Goal: Communication & Community: Answer question/provide support

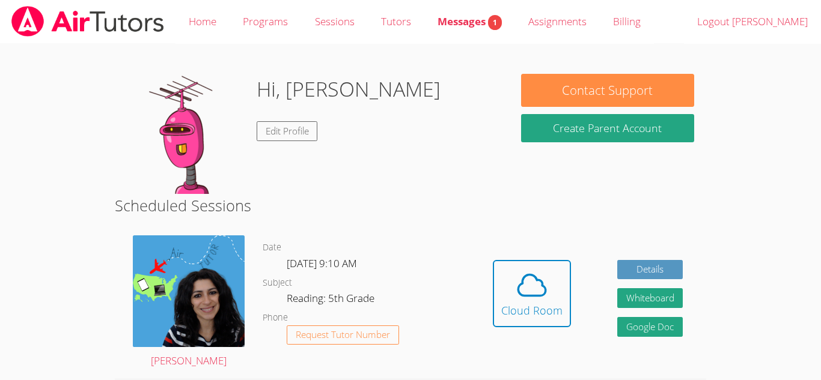
click at [582, 309] on div "Hidden Cloud Room Details Whiteboard Hidden Google Doc" at bounding box center [587, 302] width 236 height 153
click at [566, 306] on button "Cloud Room" at bounding box center [532, 293] width 78 height 67
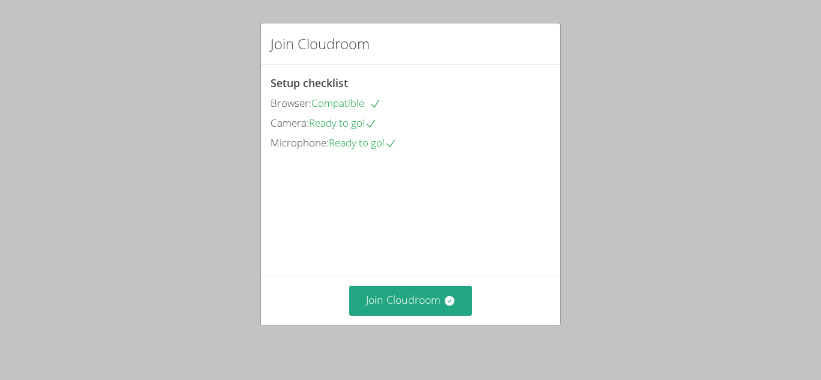
click at [387, 285] on div "Join Cloudroom" at bounding box center [410, 300] width 299 height 49
click at [393, 295] on button "Join Cloudroom" at bounding box center [410, 300] width 123 height 29
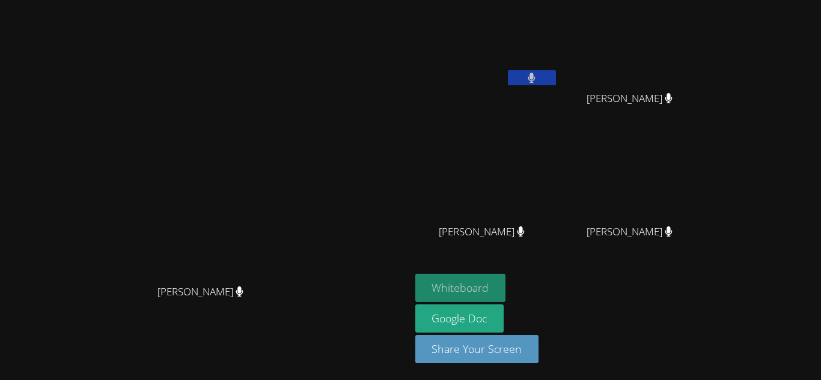
click at [506, 290] on button "Whiteboard" at bounding box center [460, 288] width 91 height 28
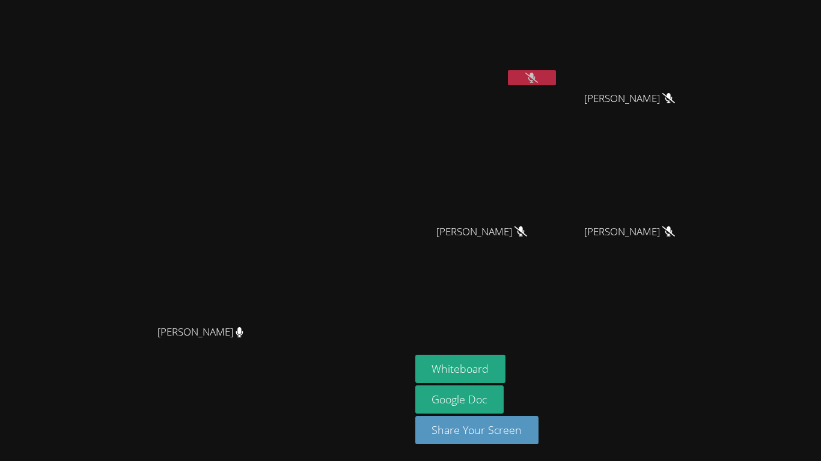
click at [556, 79] on button at bounding box center [532, 77] width 48 height 15
click at [556, 80] on button at bounding box center [532, 77] width 48 height 15
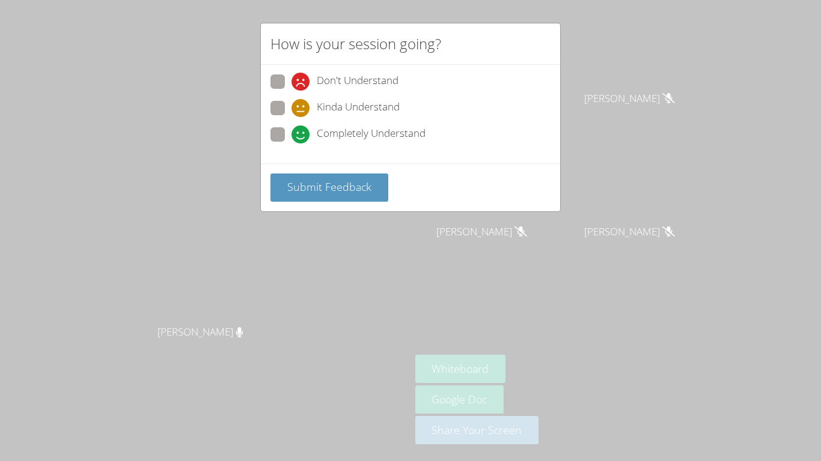
click at [212, 142] on div "How is your session going? Don't Understand Kinda Understand Completely Underst…" at bounding box center [410, 230] width 821 height 461
click at [325, 139] on span "Completely Understand" at bounding box center [371, 135] width 109 height 18
click at [302, 138] on input "Completely Understand" at bounding box center [296, 132] width 10 height 10
radio input "true"
click at [373, 199] on button "Submit Feedback" at bounding box center [329, 188] width 118 height 28
